Goal: Task Accomplishment & Management: Manage account settings

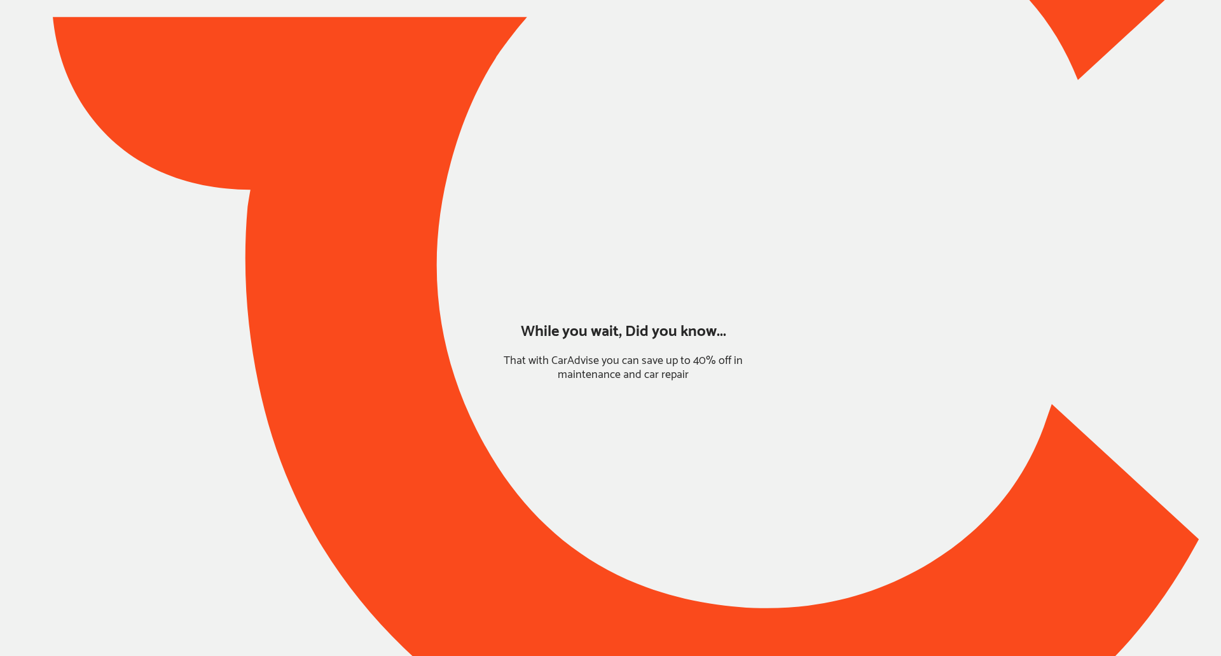
type input "*******"
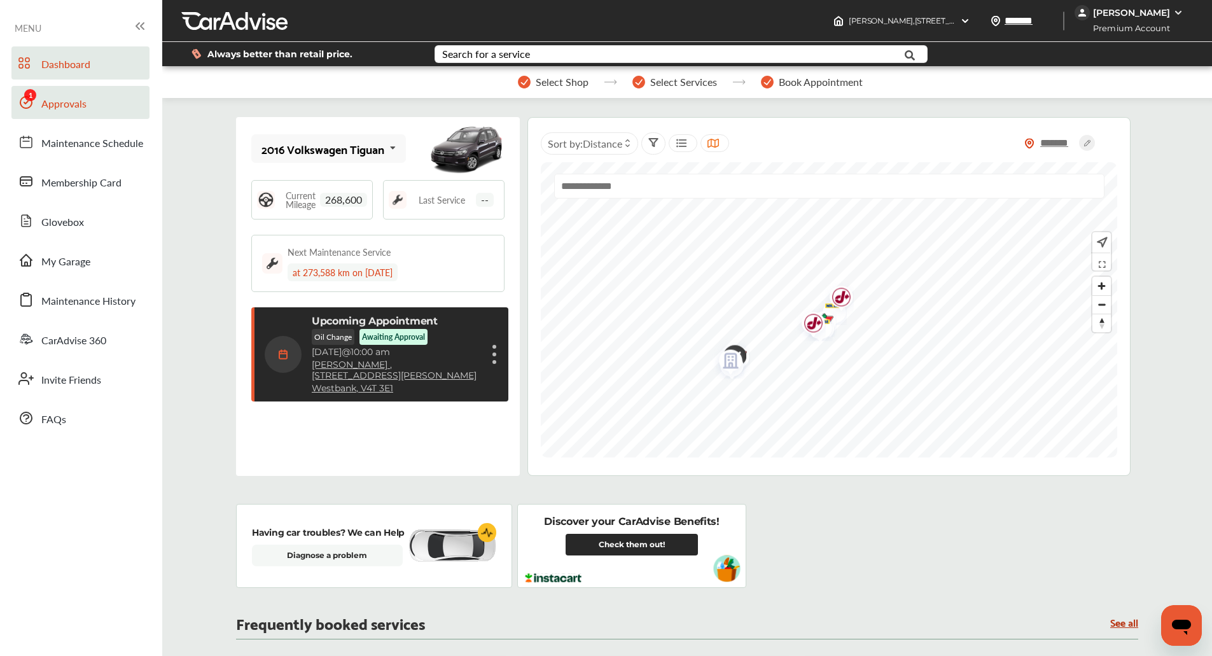
click at [48, 102] on span "Approvals" at bounding box center [63, 104] width 45 height 17
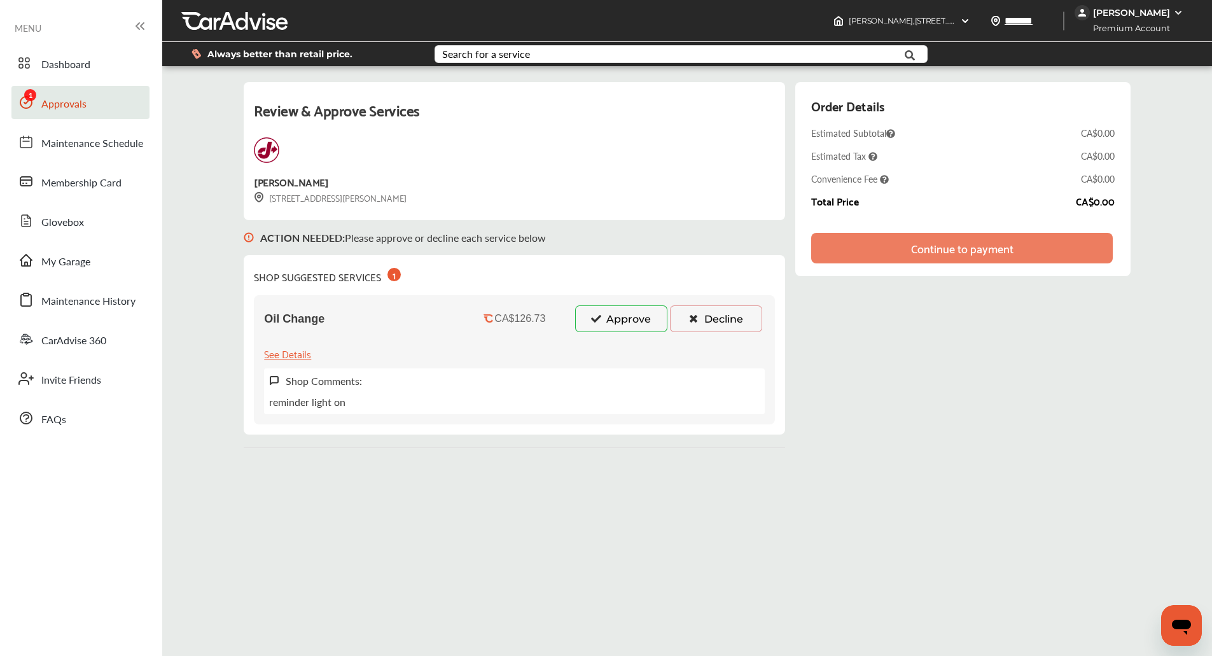
click at [608, 315] on button "Approve" at bounding box center [621, 318] width 92 height 27
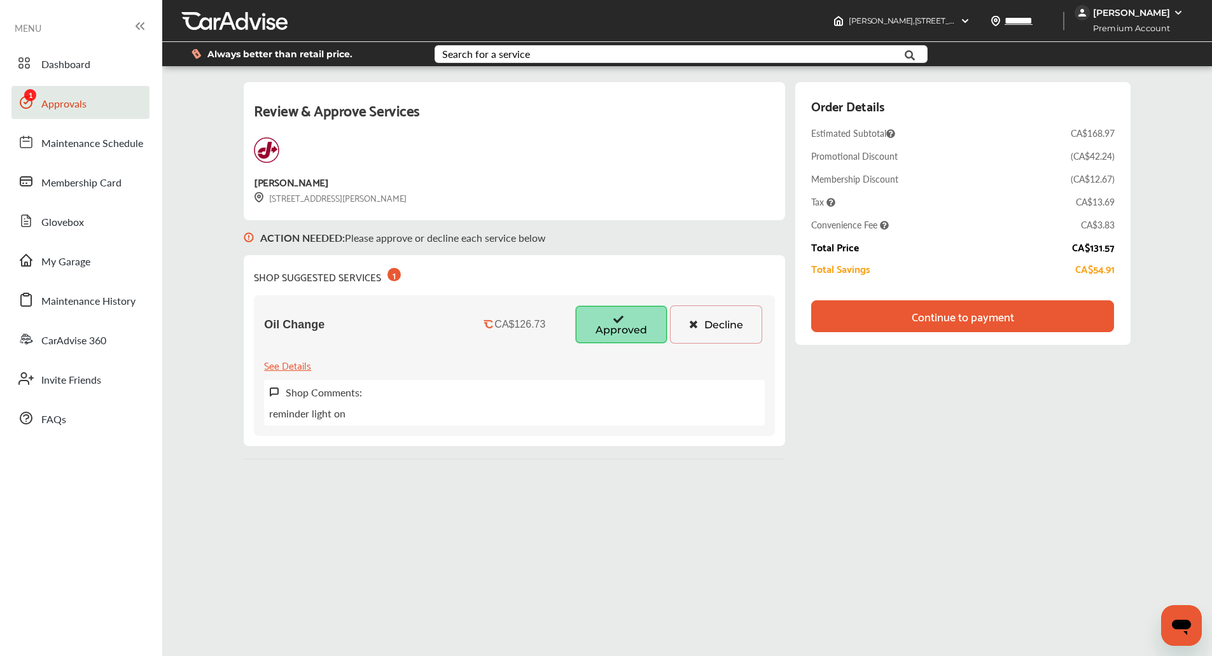
click at [1051, 315] on div "Continue to payment" at bounding box center [962, 316] width 302 height 32
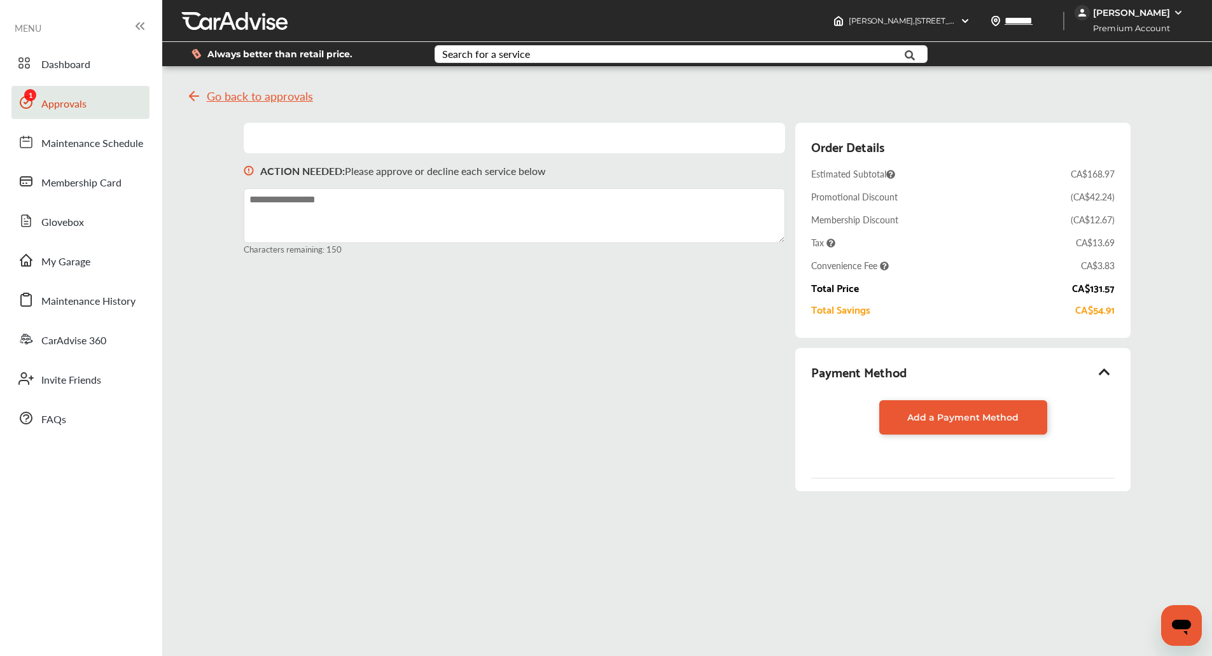
click at [1112, 377] on icon at bounding box center [1104, 371] width 15 height 13
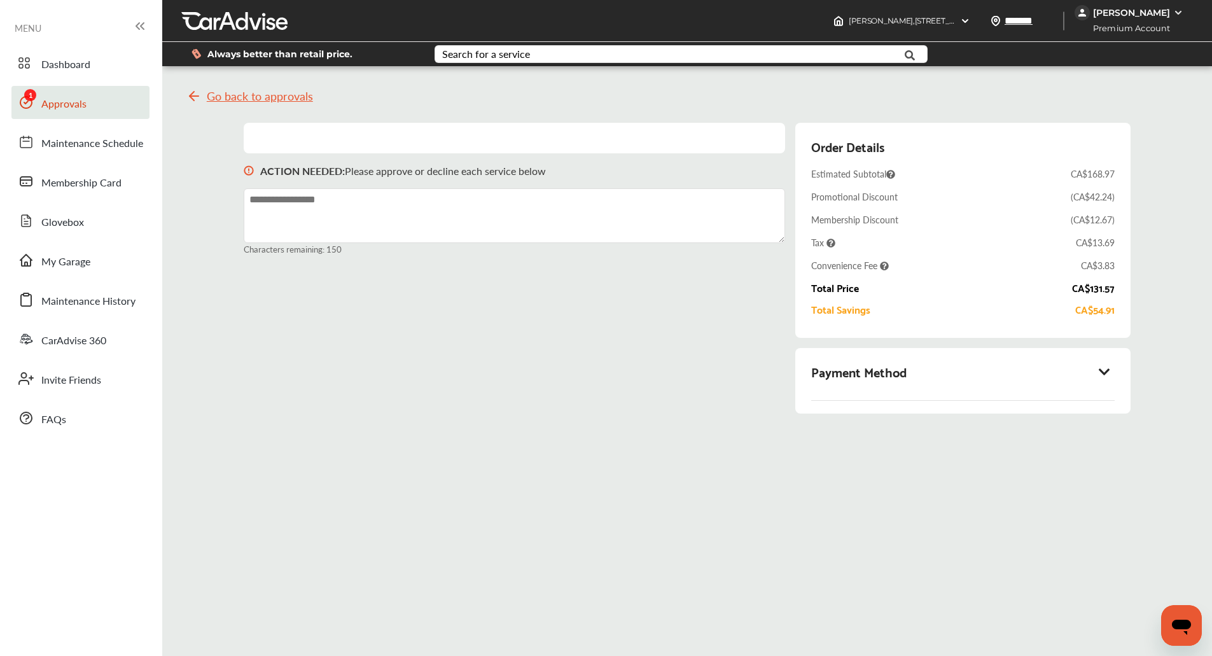
click at [1112, 377] on icon at bounding box center [1104, 371] width 15 height 13
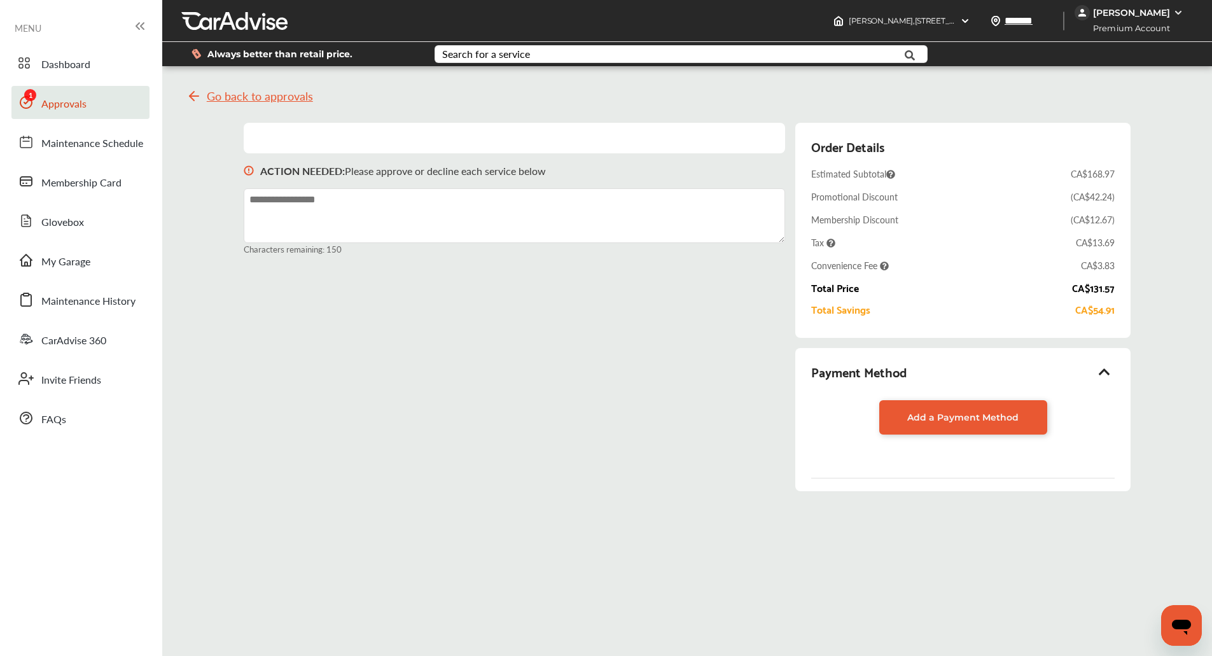
click at [1167, 377] on div "Go back to approvals ACTION NEEDED : Please approve or decline each service bel…" at bounding box center [686, 293] width 1043 height 434
click at [92, 102] on link "Approvals" at bounding box center [80, 102] width 138 height 33
click at [99, 270] on link "My Garage" at bounding box center [80, 260] width 138 height 33
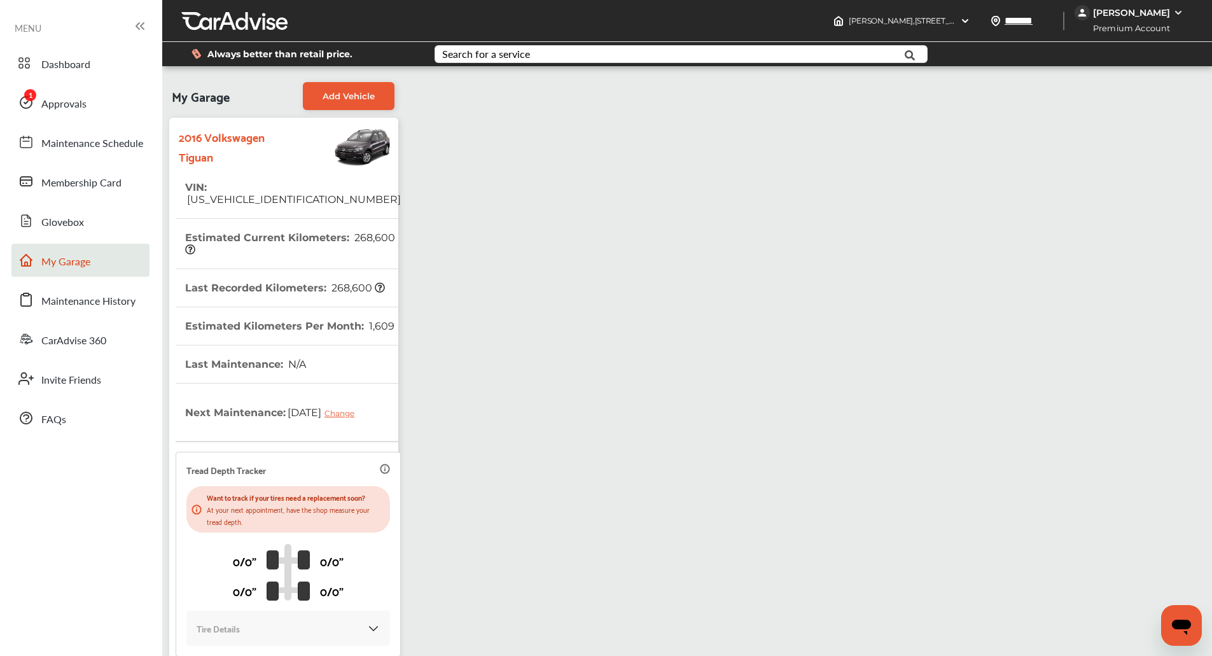
scroll to position [144, 0]
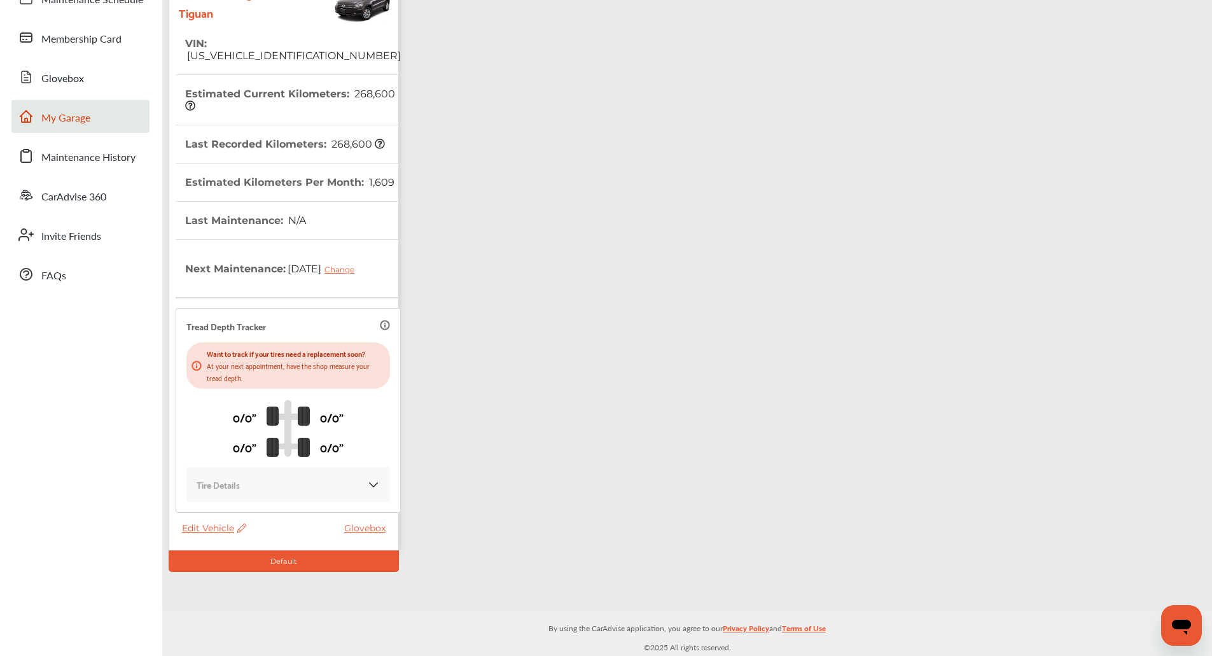
click at [218, 529] on span "Edit Vehicle" at bounding box center [214, 527] width 64 height 11
click at [245, 535] on div "Edit" at bounding box center [275, 542] width 114 height 20
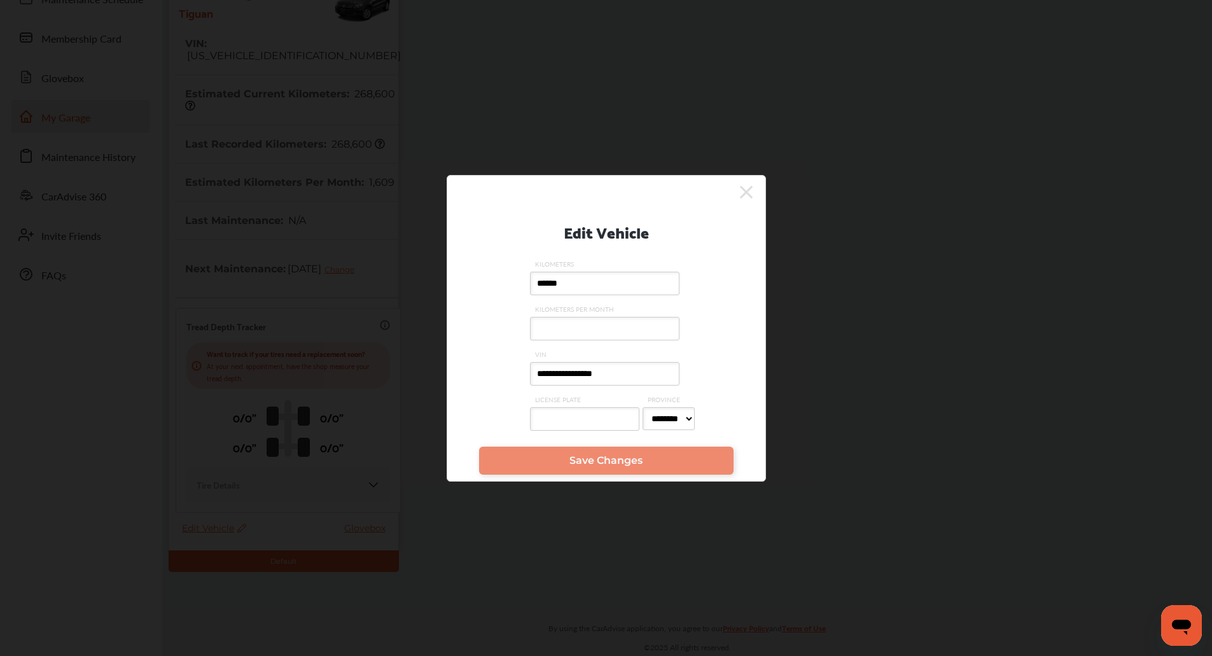
click at [623, 293] on input "******" at bounding box center [604, 284] width 149 height 24
type input "******"
click at [595, 439] on div at bounding box center [586, 422] width 113 height 36
click at [595, 431] on input "LICENSE PLATE" at bounding box center [584, 419] width 109 height 24
click at [590, 460] on span "Save Changes" at bounding box center [605, 460] width 73 height 12
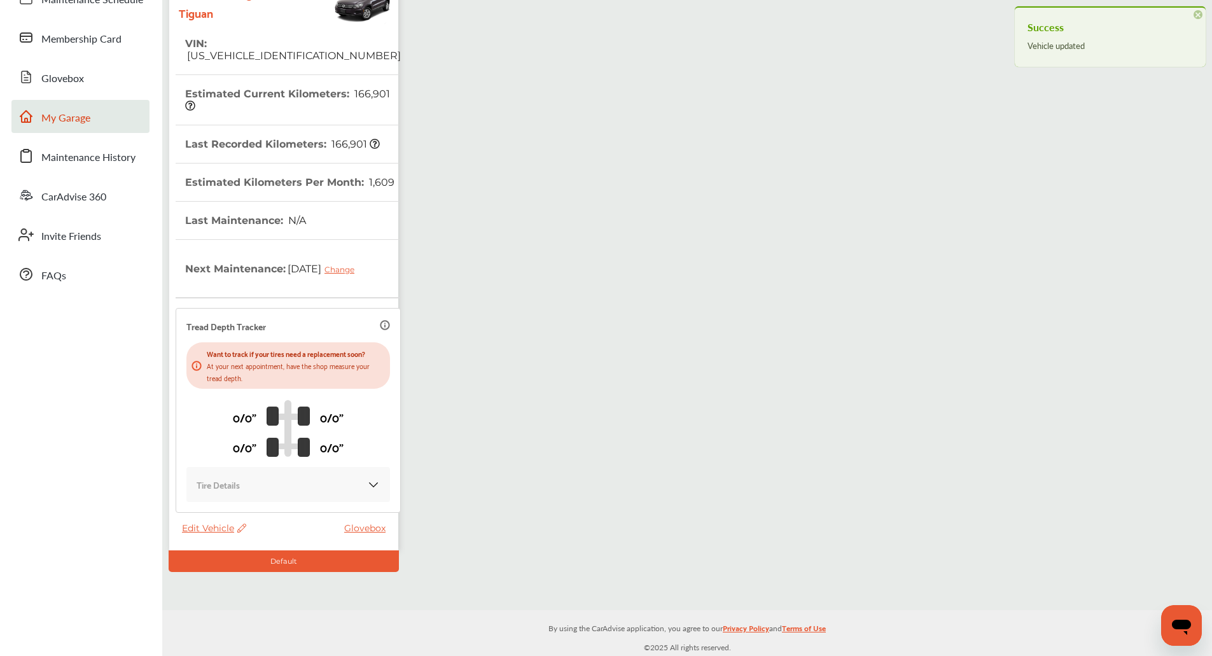
scroll to position [0, 0]
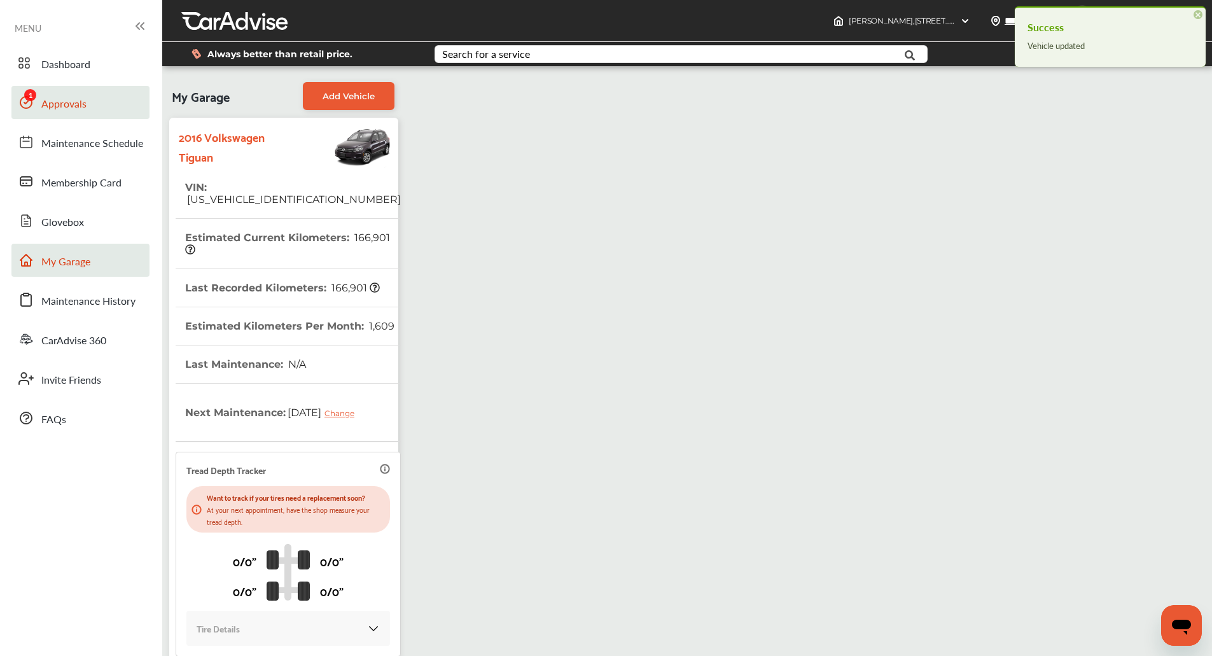
click at [59, 98] on span "Approvals" at bounding box center [63, 104] width 45 height 17
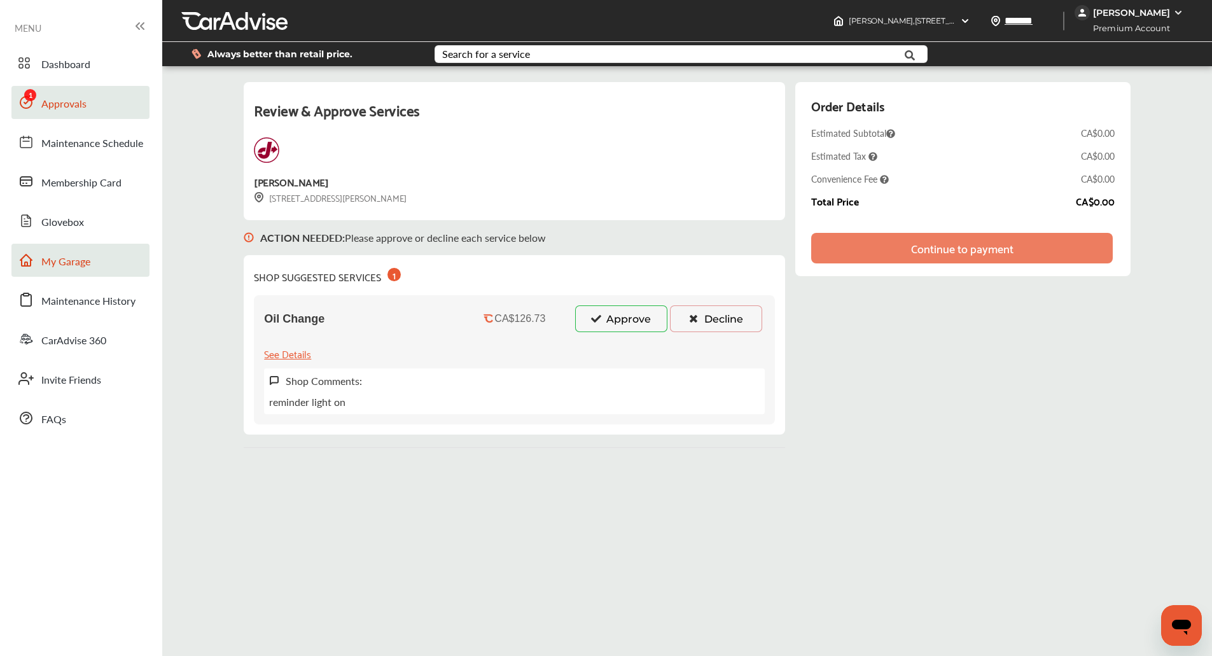
click at [101, 246] on link "My Garage" at bounding box center [80, 260] width 138 height 33
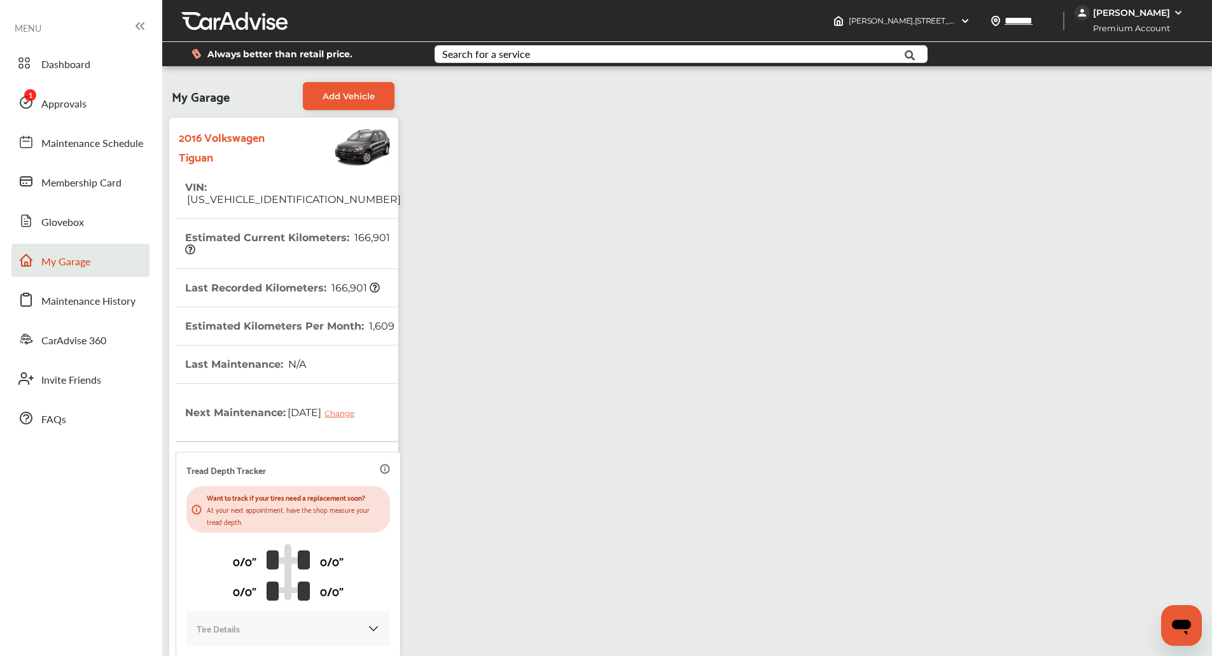
click at [608, 275] on div "My Garage Add Vehicle 2016 Volkswagen Tiguan VIN : WVGJV7AX8GW091192 Estimated …" at bounding box center [686, 396] width 1043 height 640
click at [54, 92] on link "Approvals" at bounding box center [80, 102] width 138 height 33
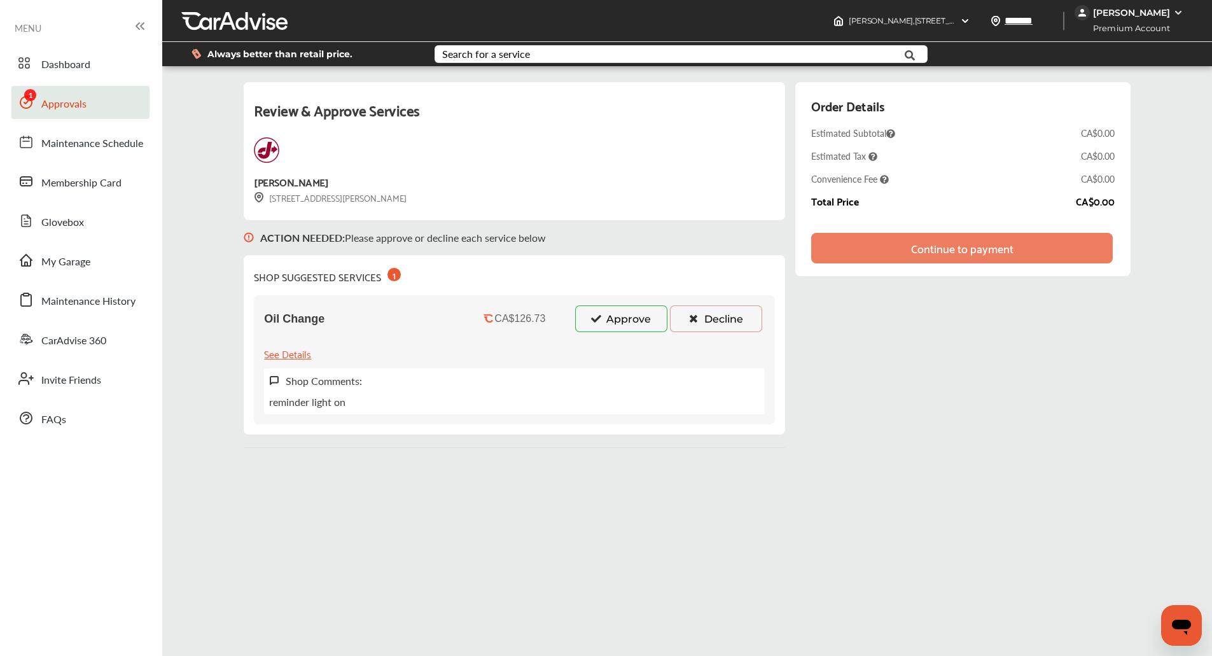
click at [1144, 13] on div "[PERSON_NAME]" at bounding box center [1131, 12] width 77 height 11
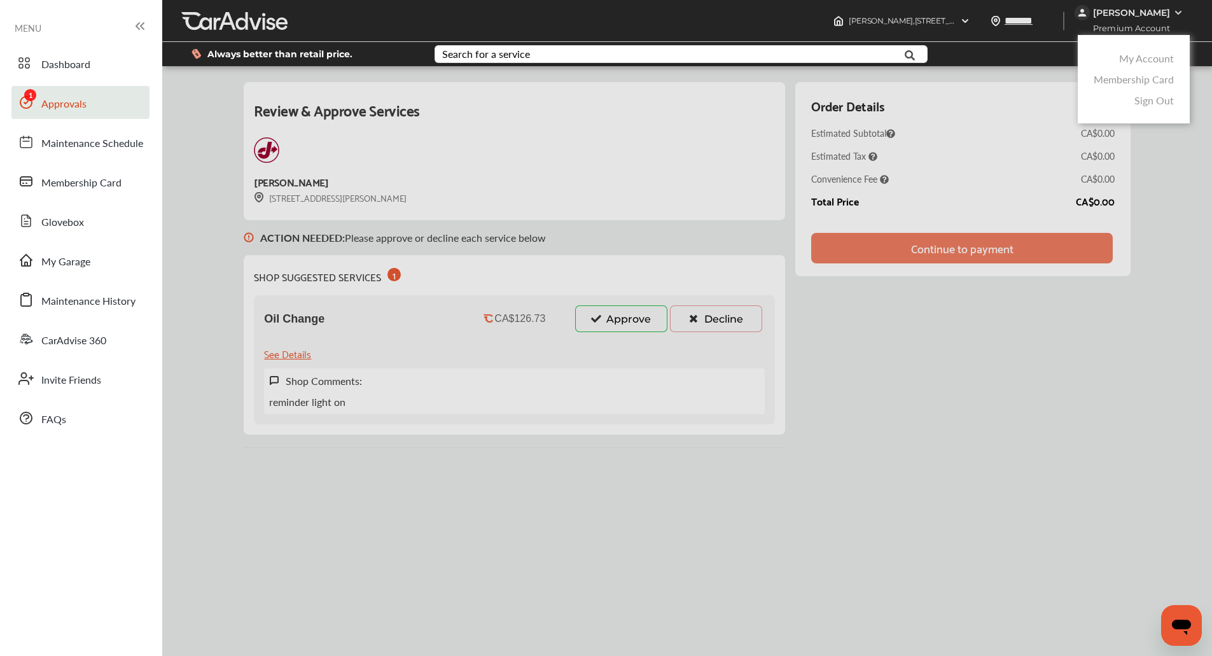
click at [1139, 63] on link "My Account" at bounding box center [1146, 58] width 55 height 15
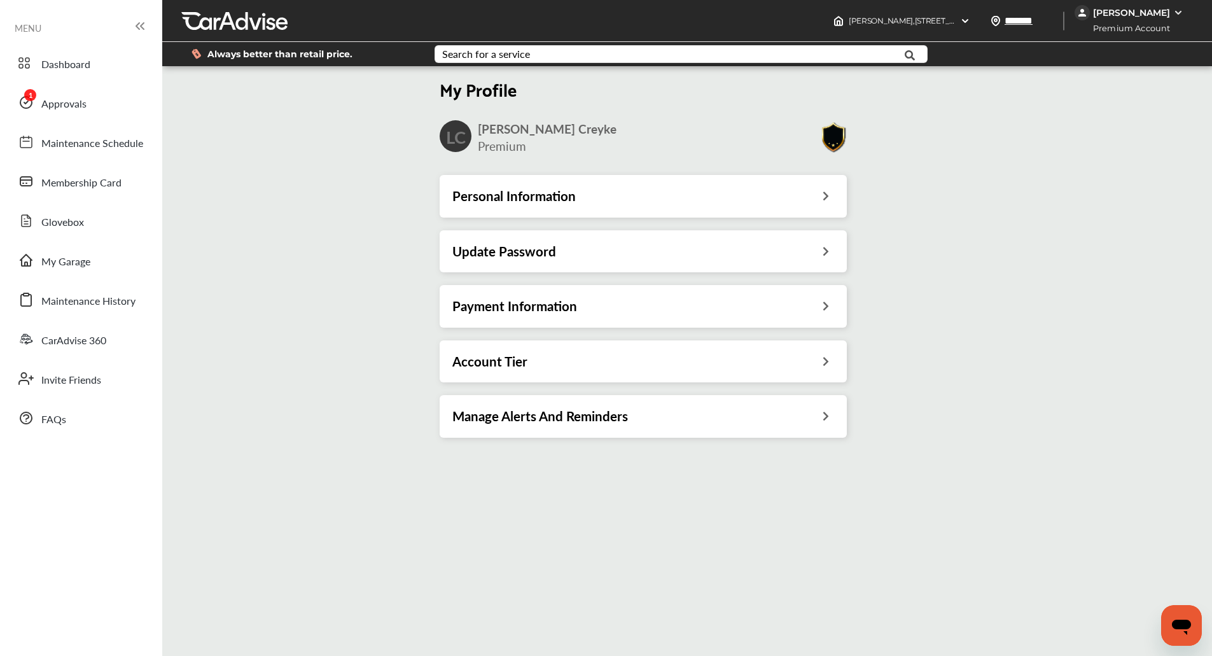
click at [730, 319] on div "Payment Information" at bounding box center [643, 306] width 407 height 42
click at [658, 306] on div "Payment Information" at bounding box center [643, 306] width 382 height 17
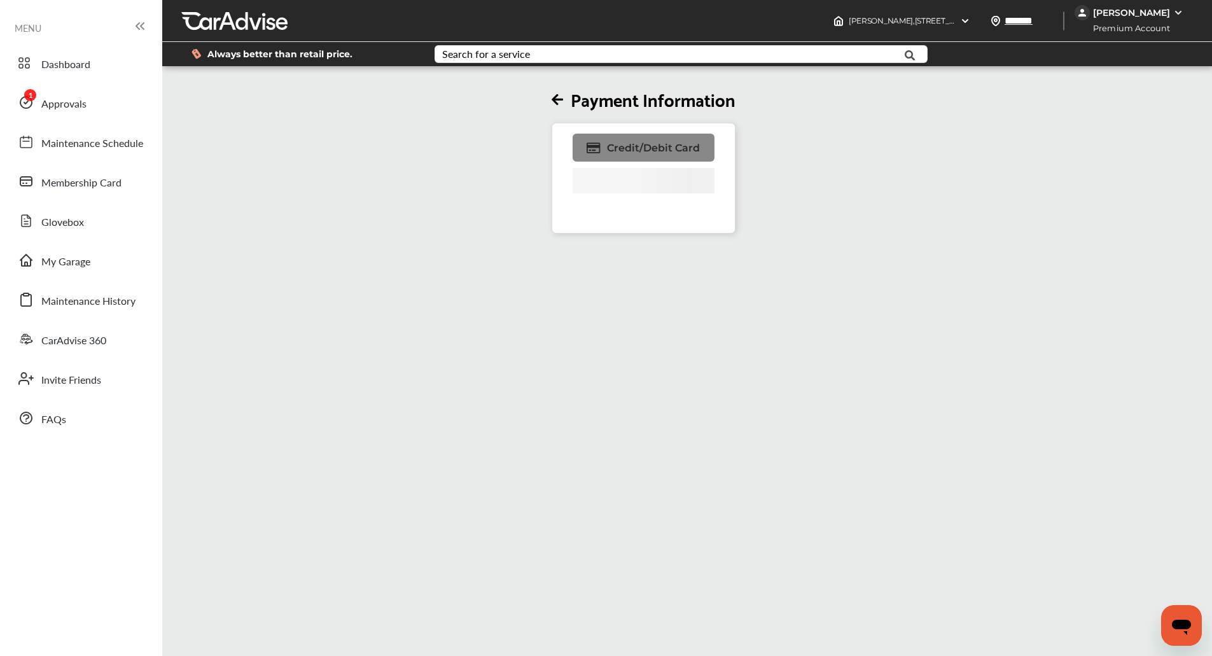
click at [617, 159] on link "Credit/Debit Card" at bounding box center [643, 148] width 142 height 28
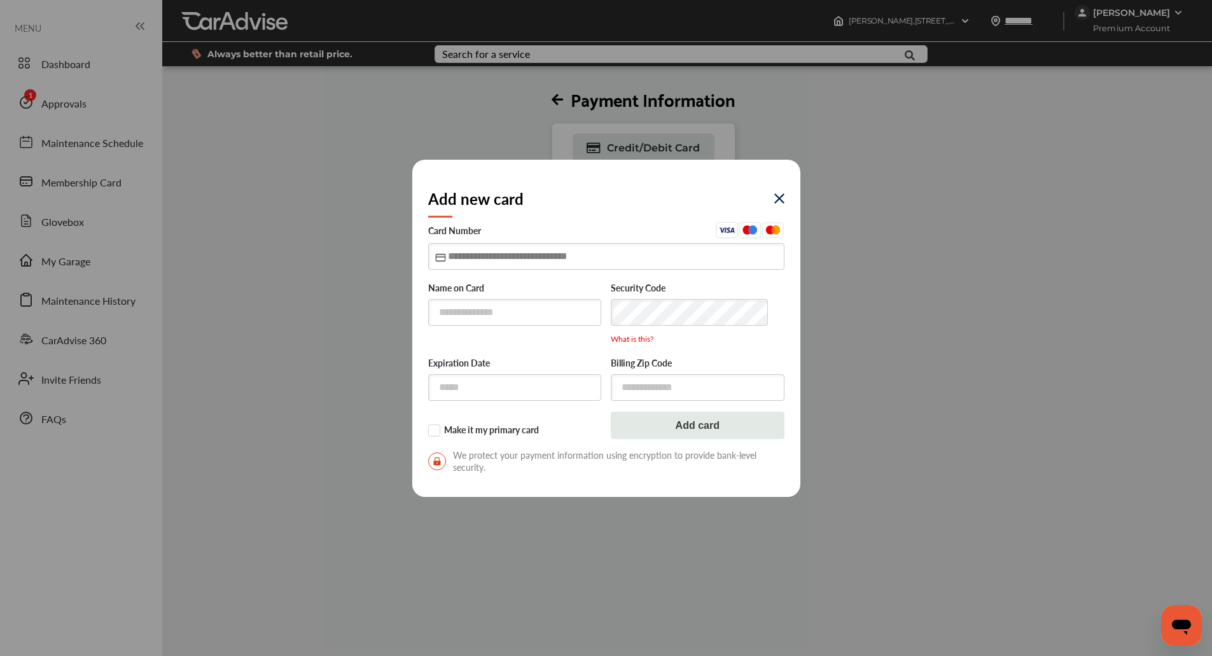
click at [587, 260] on input "text" at bounding box center [606, 256] width 356 height 26
click at [444, 305] on input "text" at bounding box center [515, 312] width 174 height 26
type input "**********"
click at [546, 249] on input "text" at bounding box center [606, 256] width 356 height 26
type input "**********"
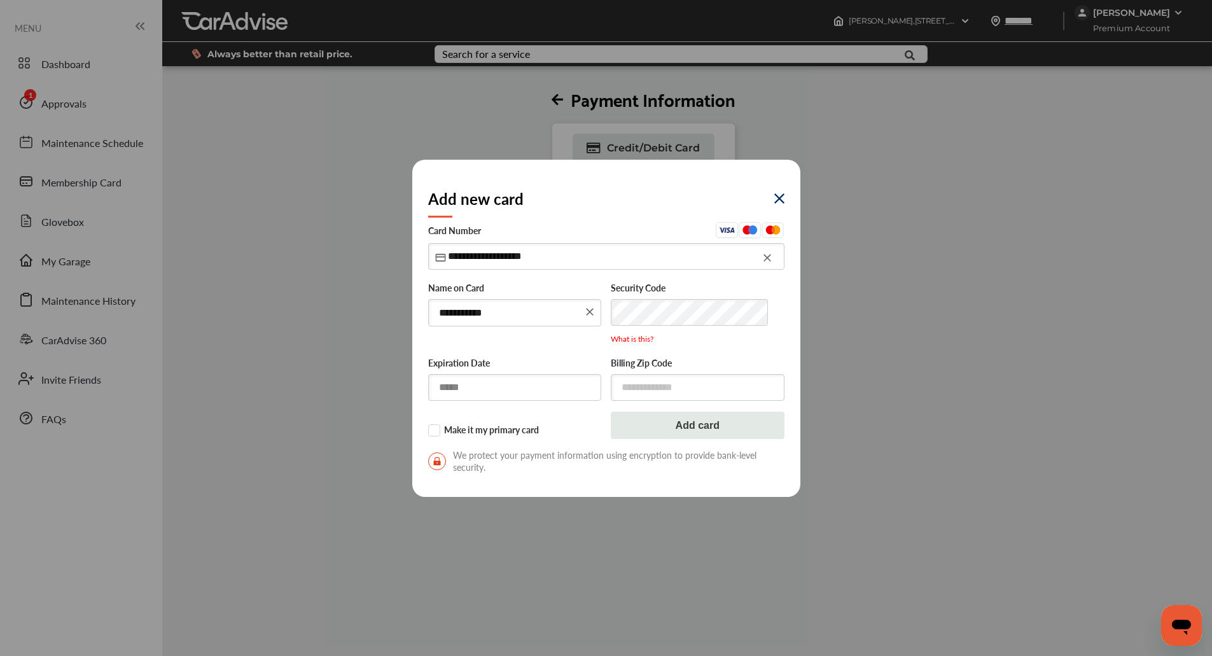
click at [449, 387] on input "text" at bounding box center [515, 387] width 174 height 26
type input "*****"
click at [668, 394] on input "text" at bounding box center [698, 387] width 174 height 26
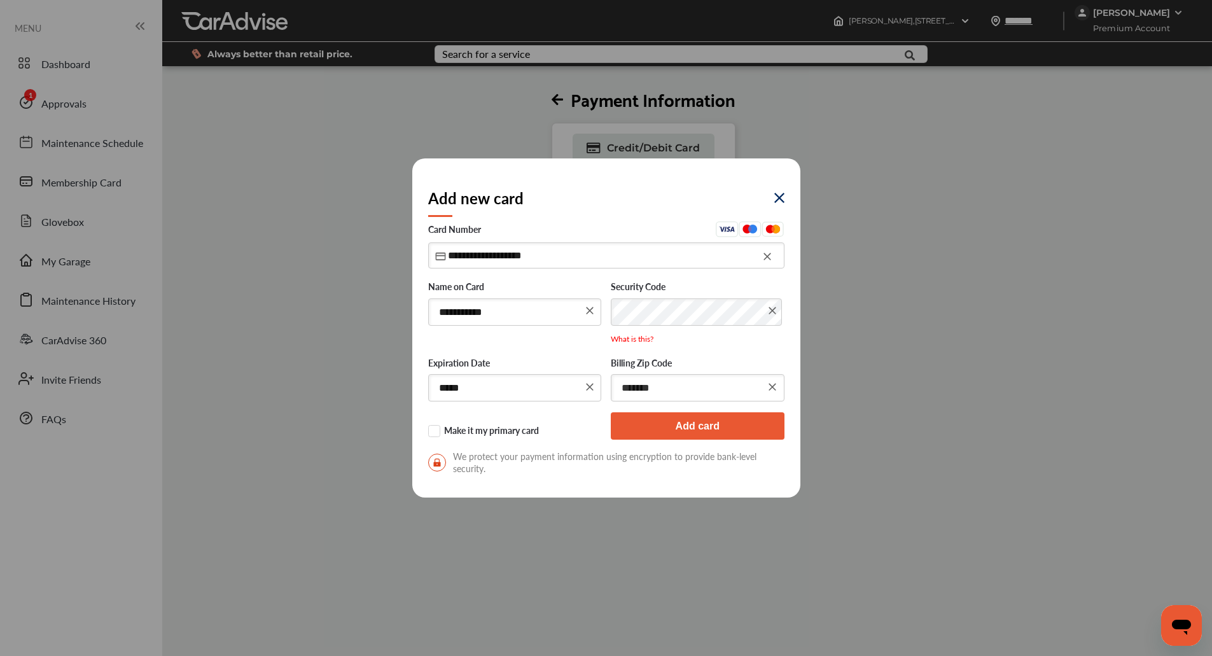
type input "*******"
click at [676, 426] on button "Add card" at bounding box center [698, 425] width 174 height 27
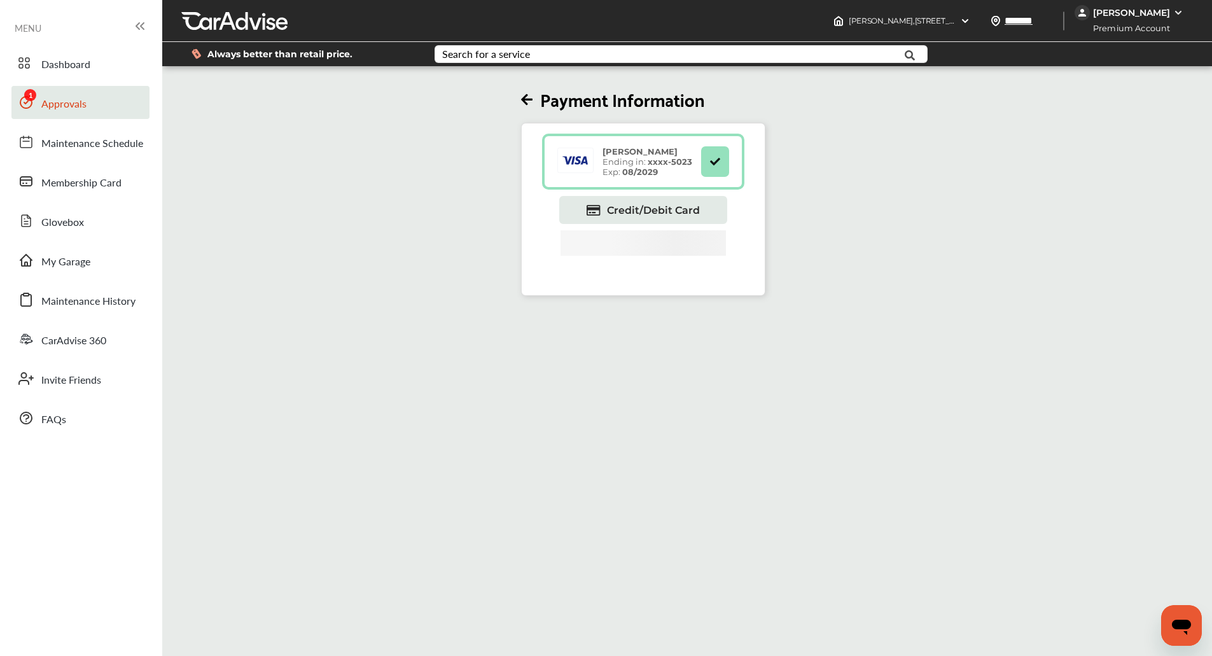
click at [96, 104] on link "Approvals" at bounding box center [80, 102] width 138 height 33
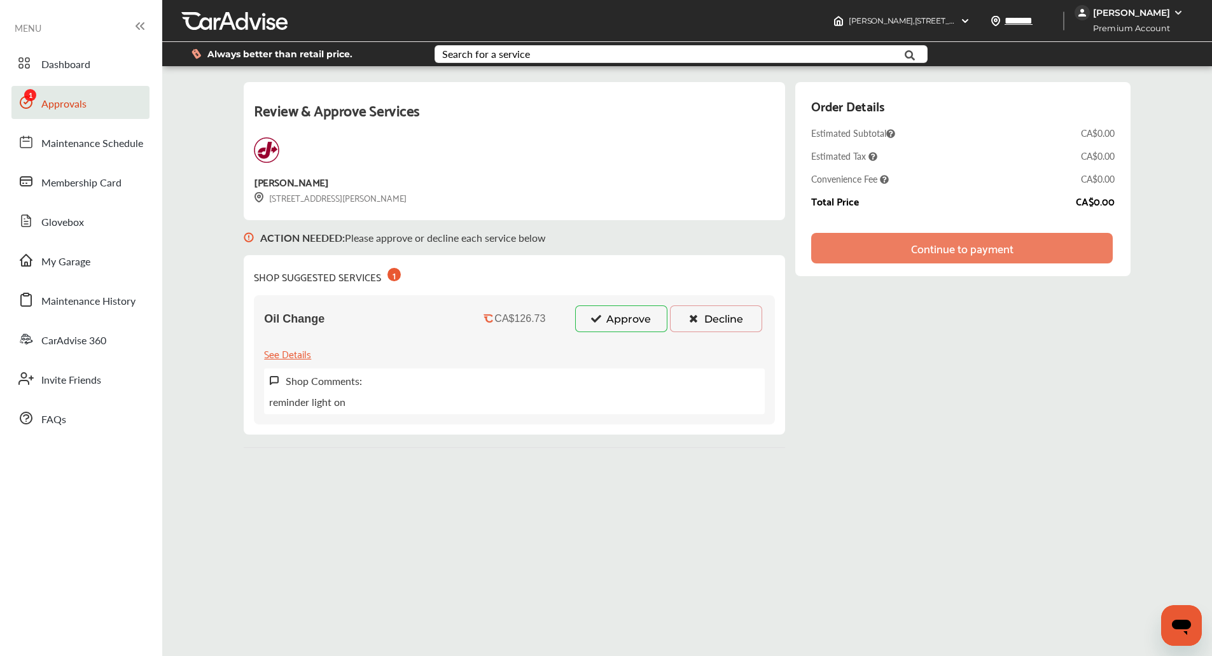
click at [618, 322] on button "Approve" at bounding box center [621, 318] width 92 height 27
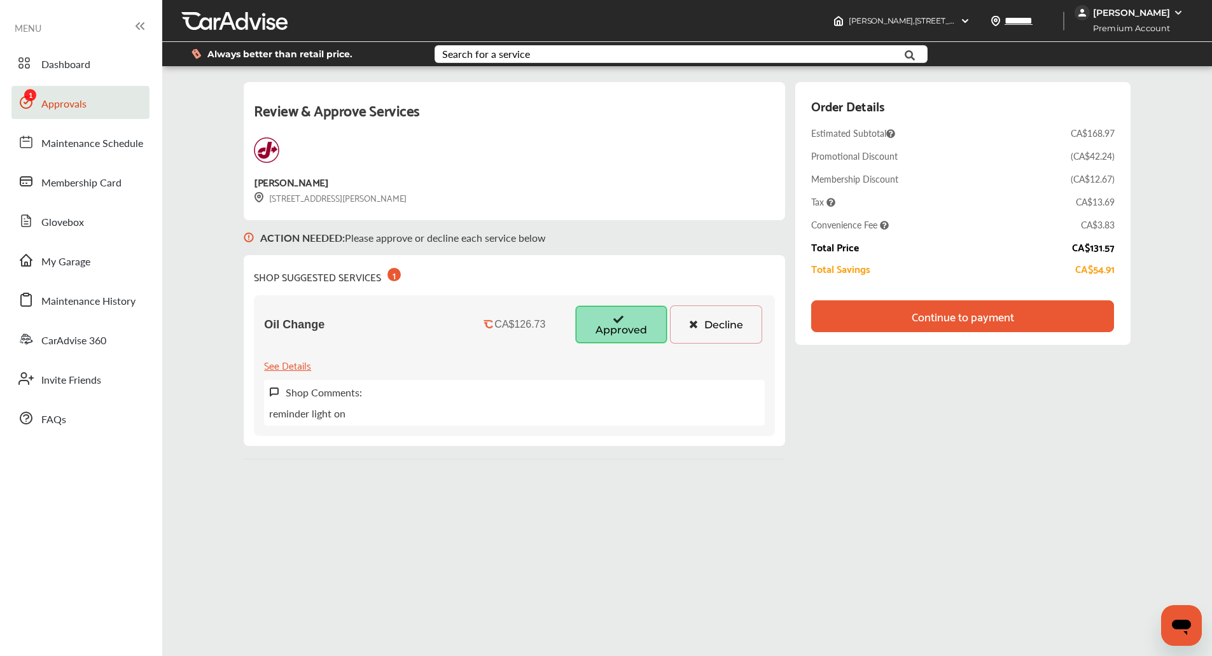
click at [1159, 208] on div "Review & Approve Services Jiffy Lube 3010 Louie Drive Westbank, V4T 3E1 ACTION …" at bounding box center [686, 271] width 1043 height 390
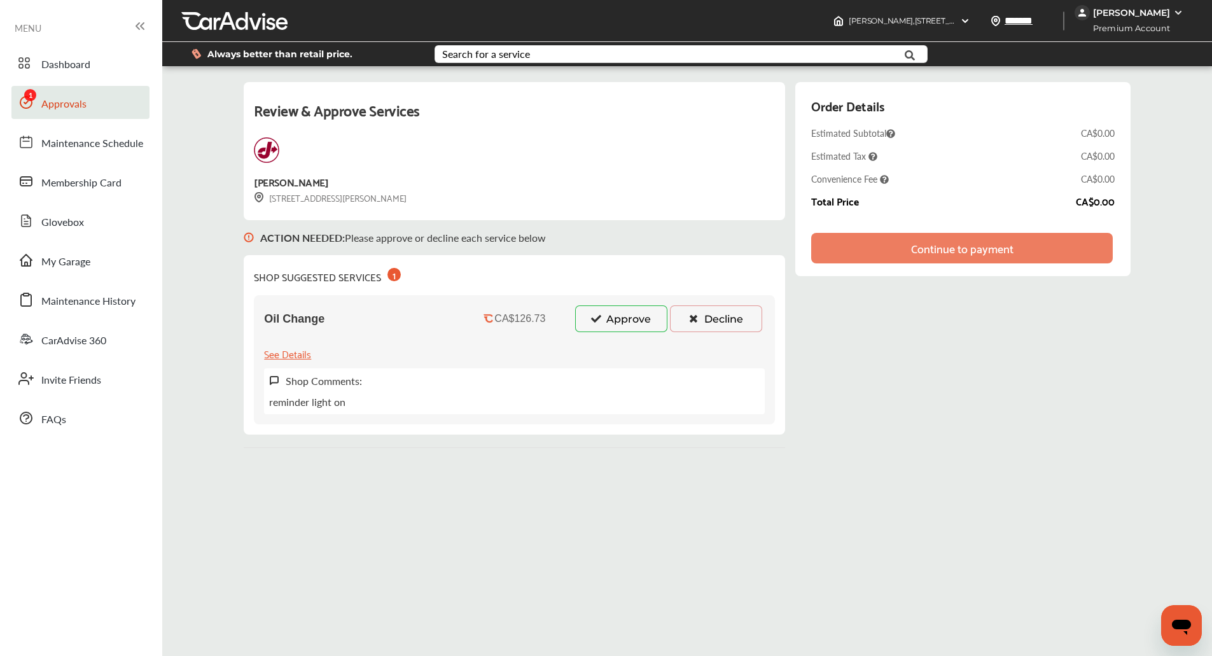
click at [632, 314] on button "Approve" at bounding box center [621, 318] width 92 height 27
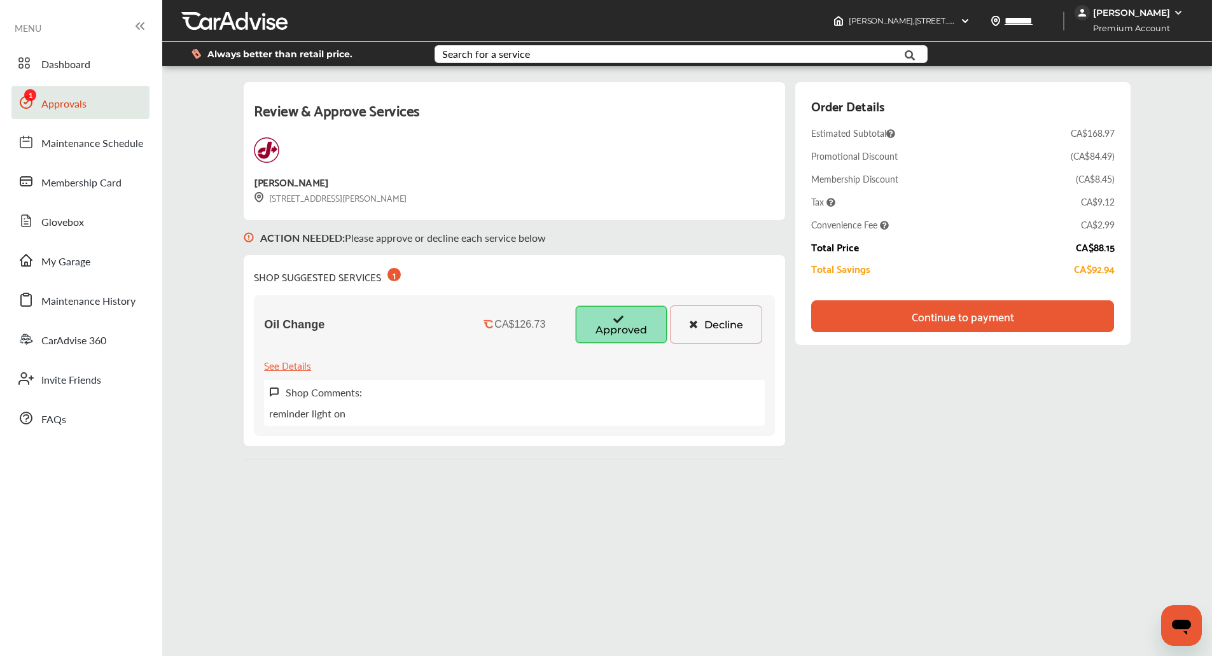
click at [1016, 317] on div "Continue to payment" at bounding box center [962, 316] width 107 height 13
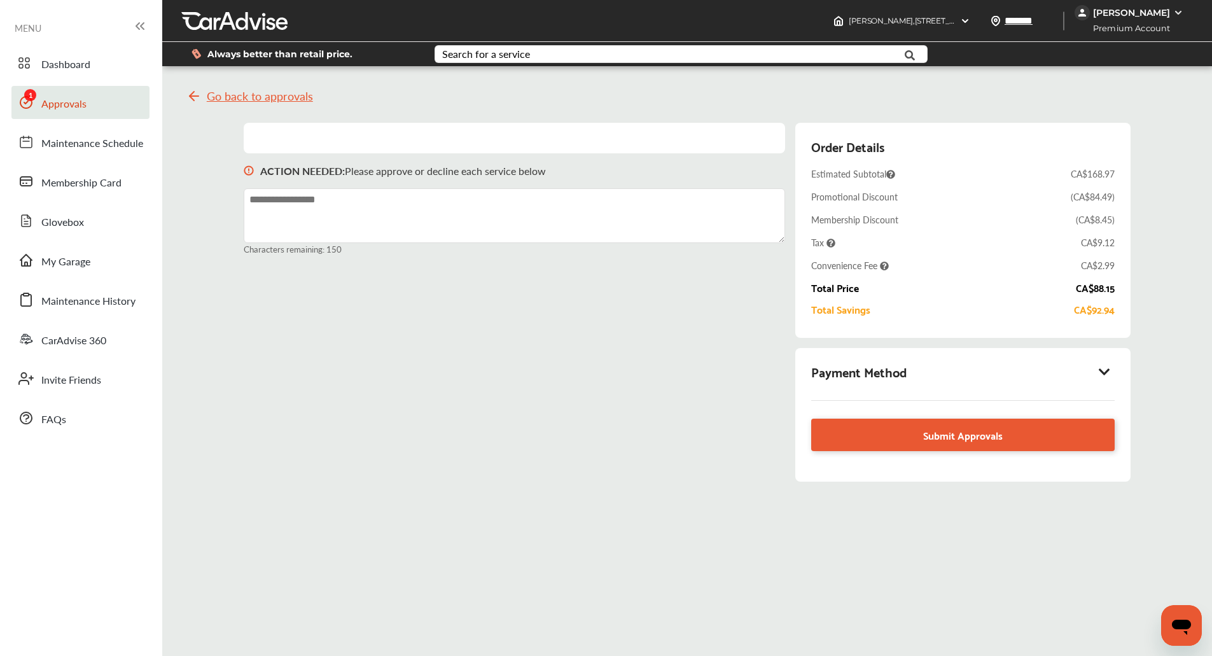
click at [950, 380] on div "Payment Method" at bounding box center [962, 372] width 303 height 22
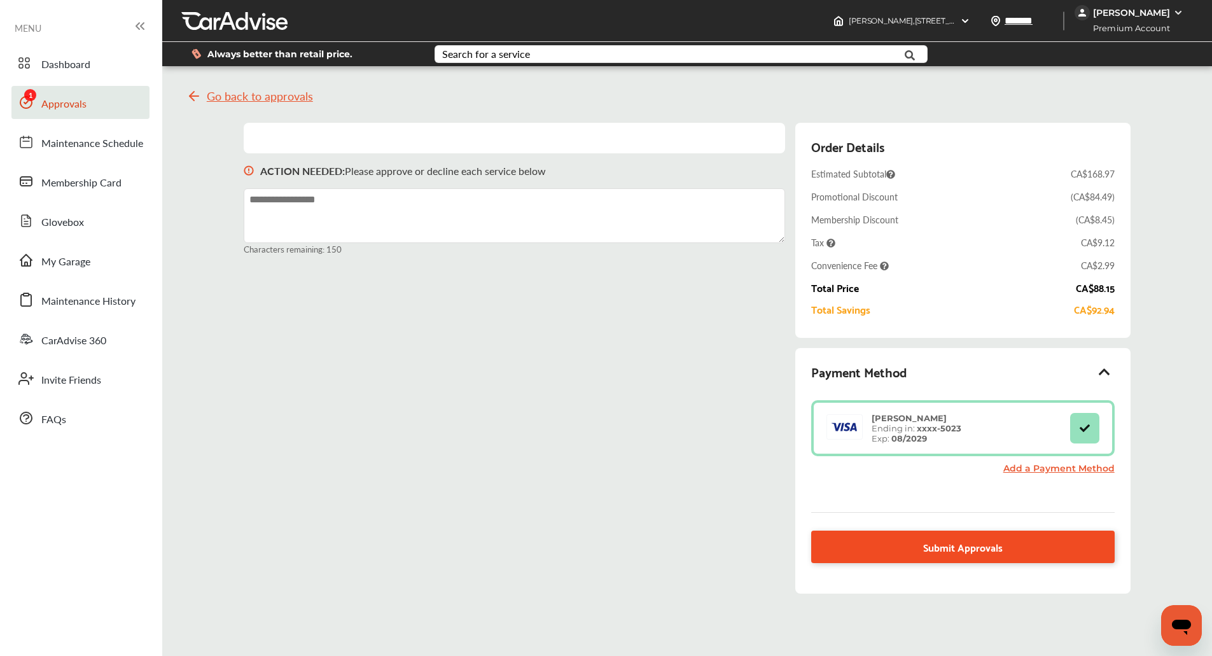
click at [874, 540] on link "Submit Approvals" at bounding box center [962, 546] width 303 height 32
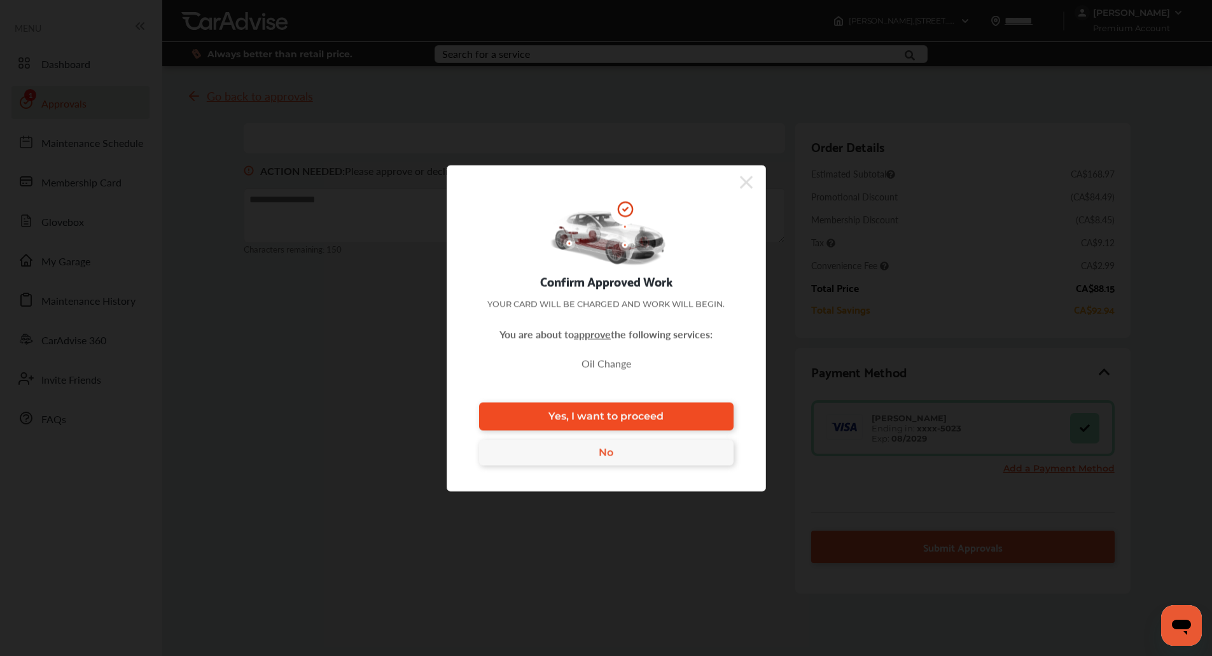
click at [705, 413] on link "Yes, I want to proceed" at bounding box center [606, 416] width 254 height 28
